Goal: Navigation & Orientation: Find specific page/section

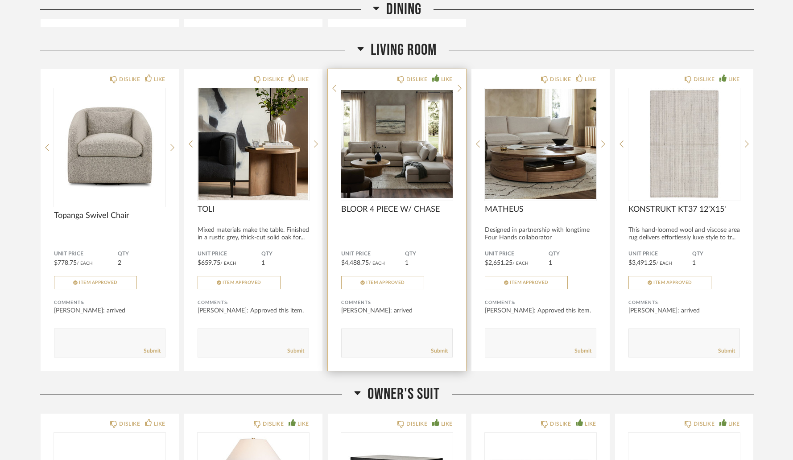
scroll to position [3157, 0]
